Goal: Find specific page/section: Find specific page/section

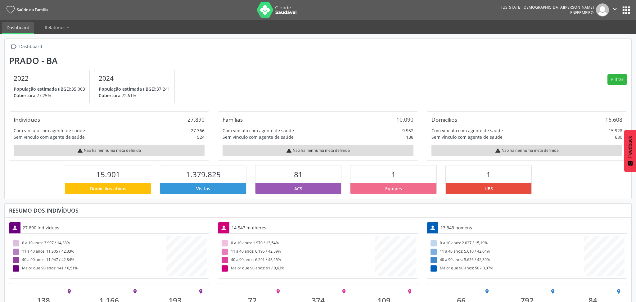
click at [624, 9] on button "apps" at bounding box center [626, 10] width 11 height 11
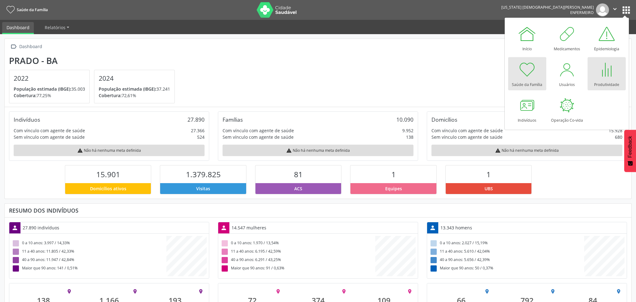
click at [607, 72] on div at bounding box center [606, 69] width 19 height 19
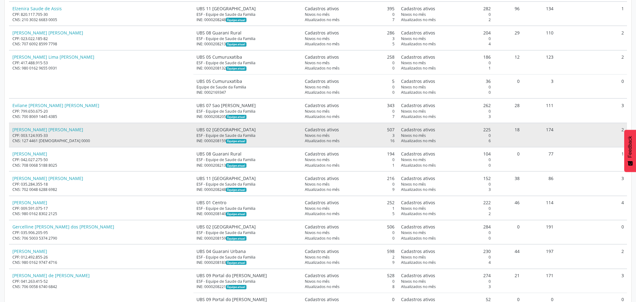
scroll to position [833, 0]
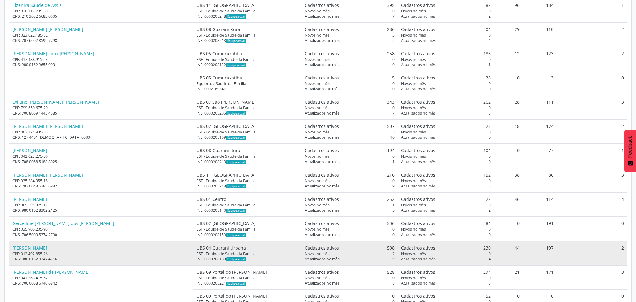
click at [50, 251] on div "[PERSON_NAME]" at bounding box center [101, 248] width 178 height 7
click at [31, 251] on link "[PERSON_NAME]" at bounding box center [29, 248] width 35 height 6
